Goal: Information Seeking & Learning: Stay updated

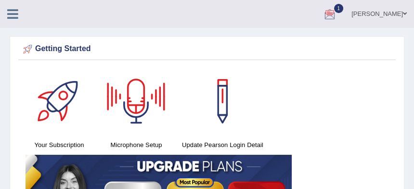
click at [8, 13] on icon at bounding box center [12, 14] width 11 height 13
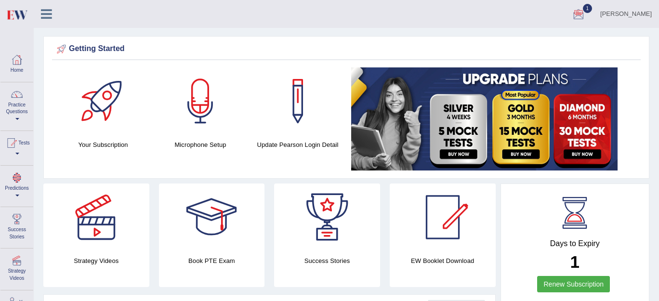
click at [18, 180] on div at bounding box center [17, 178] width 14 height 14
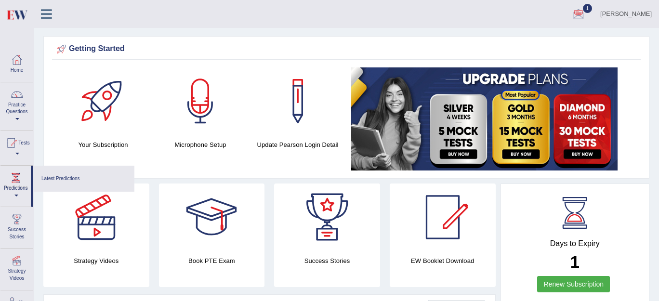
click at [18, 180] on div at bounding box center [16, 178] width 14 height 14
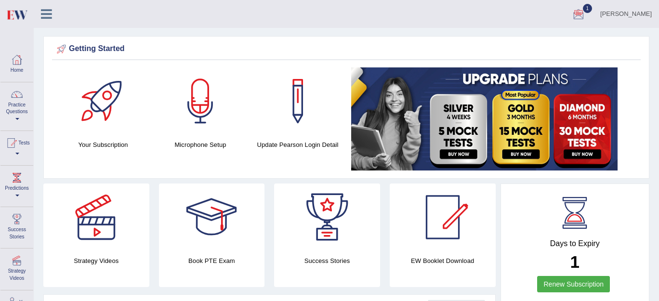
click at [18, 180] on div at bounding box center [17, 178] width 14 height 14
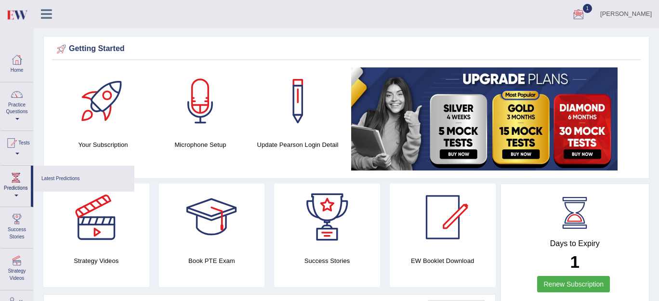
click at [56, 172] on link "Latest Predictions" at bounding box center [84, 179] width 92 height 17
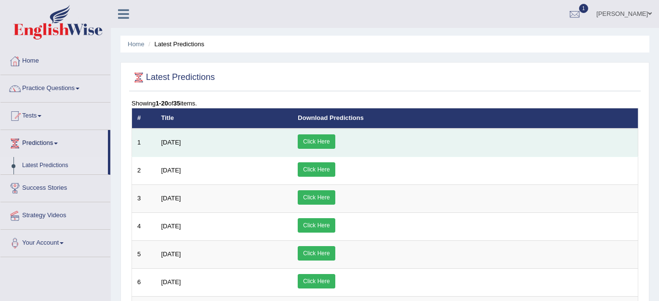
click at [335, 140] on link "Click Here" at bounding box center [316, 141] width 37 height 14
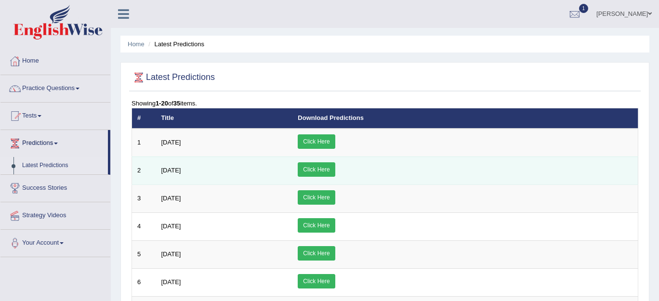
click at [335, 166] on link "Click Here" at bounding box center [316, 169] width 37 height 14
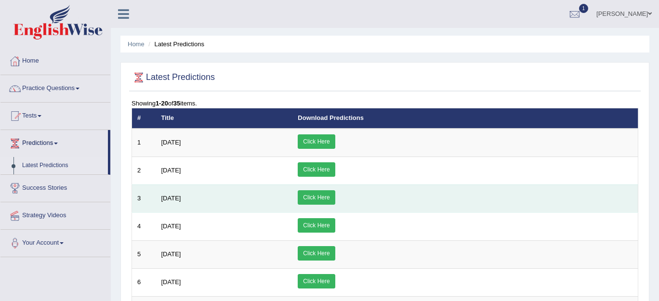
click at [335, 194] on link "Click Here" at bounding box center [316, 197] width 37 height 14
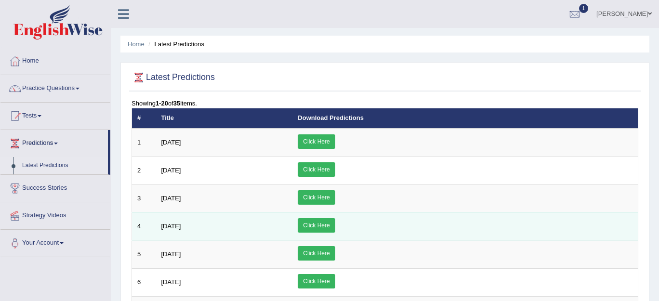
click at [335, 221] on link "Click Here" at bounding box center [316, 225] width 37 height 14
